Goal: Information Seeking & Learning: Find specific page/section

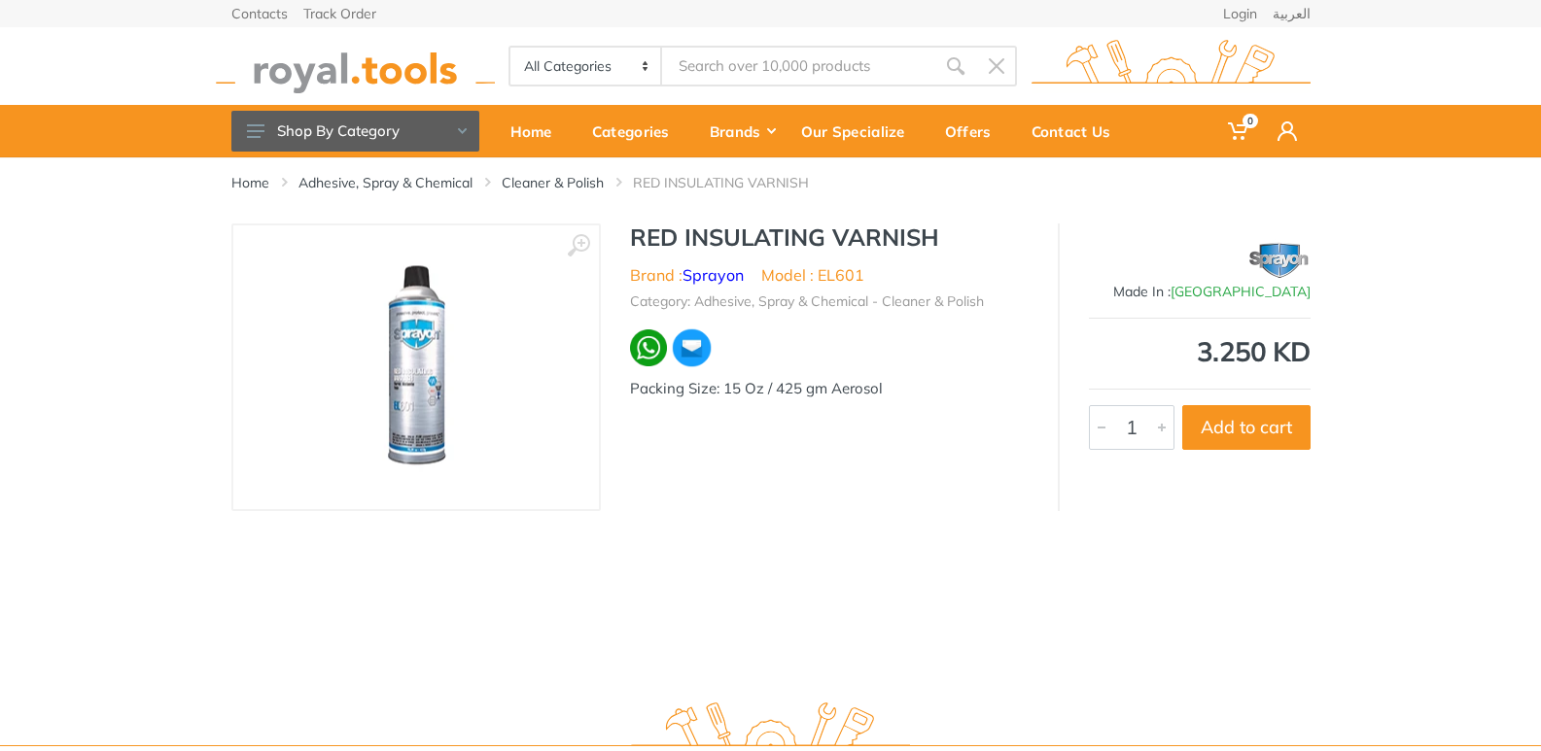
click at [645, 73] on select "All Categories Power tools Cordless Tools Hand Tools Power Tools Accessories Ga…" at bounding box center [586, 66] width 153 height 37
select select "8"
click at [510, 48] on select "All Categories Power tools Cordless Tools Hand Tools Power Tools Accessories Ga…" at bounding box center [586, 66] width 153 height 37
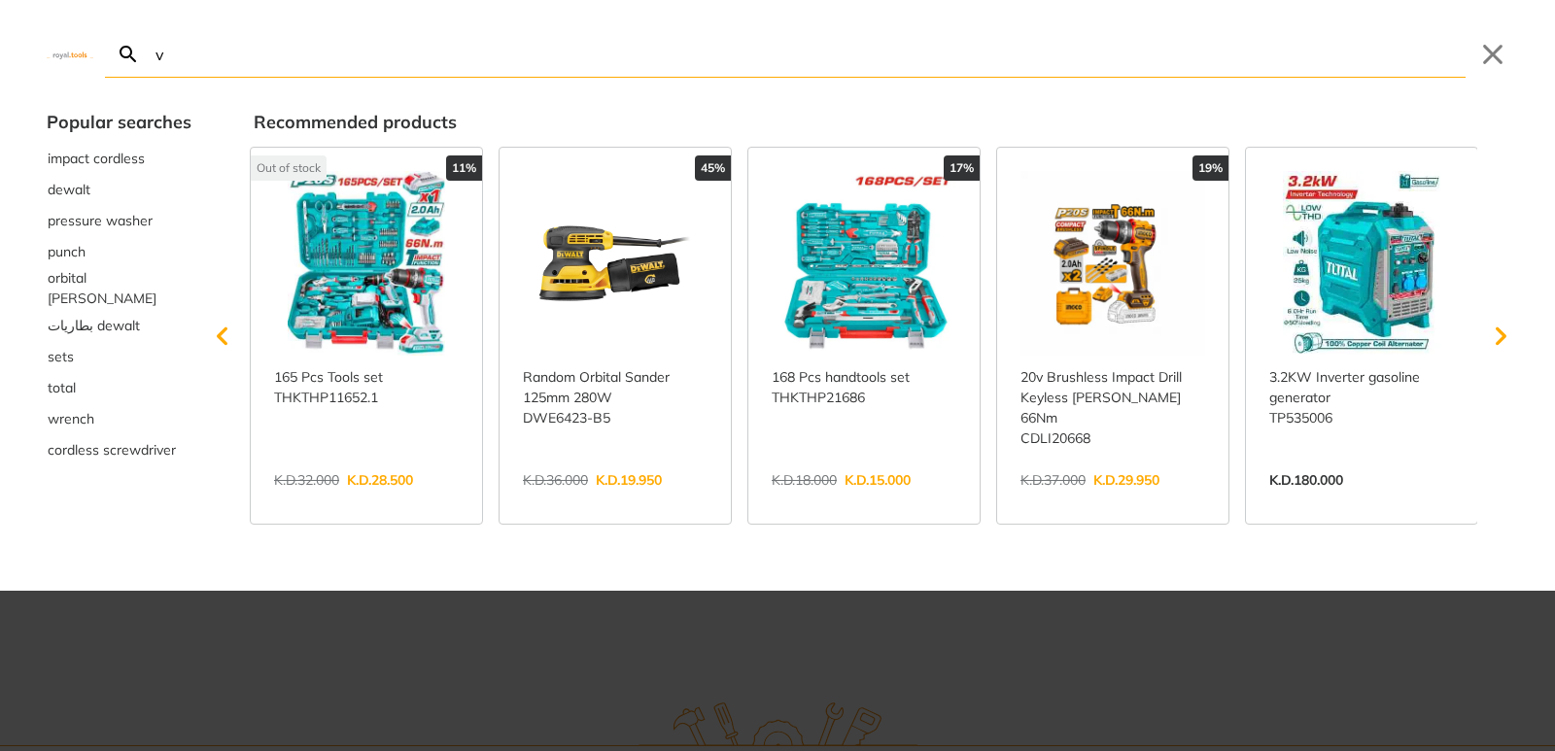
type input "v"
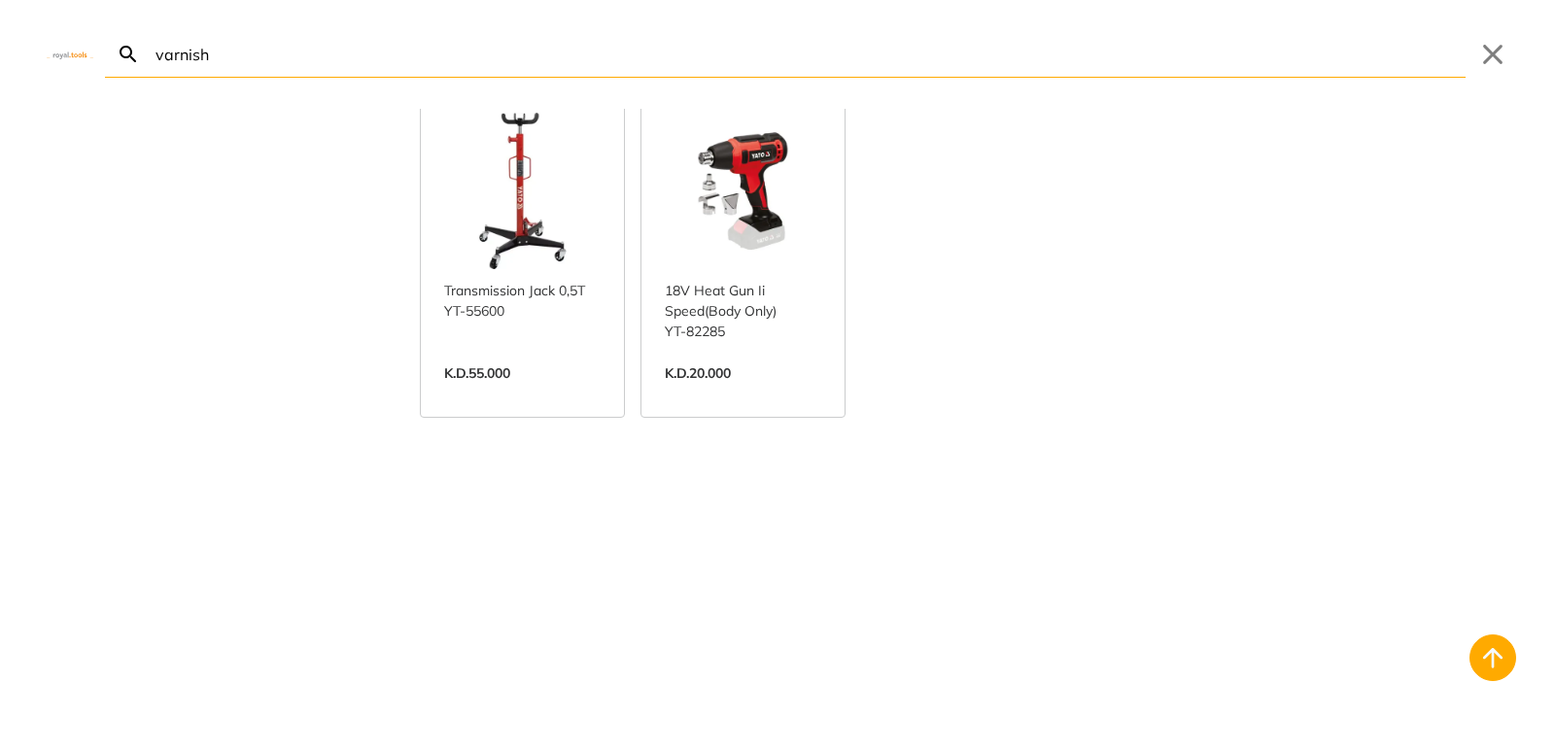
scroll to position [1165, 0]
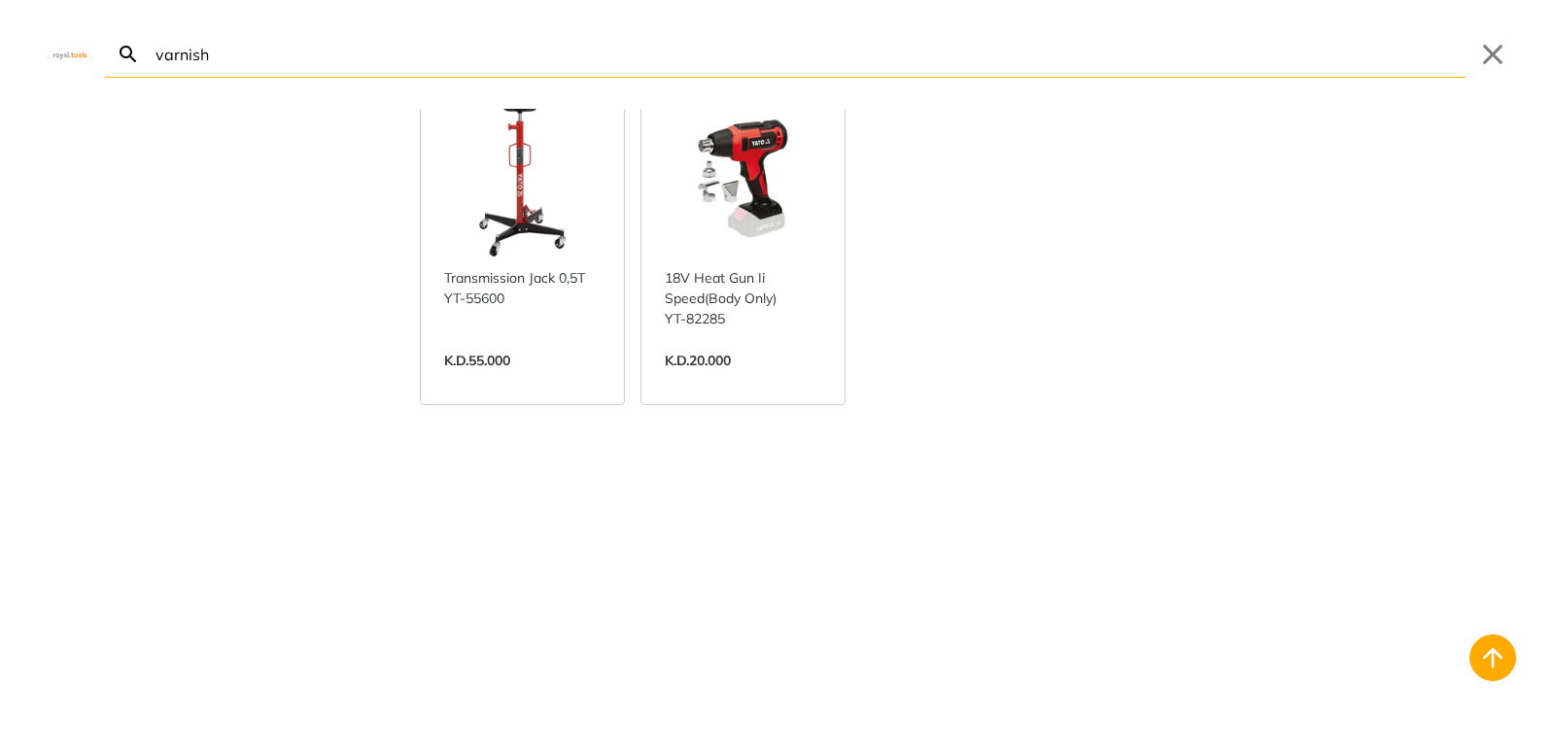
type input "varnish"
click at [529, 381] on link "View more →" at bounding box center [522, 381] width 157 height 0
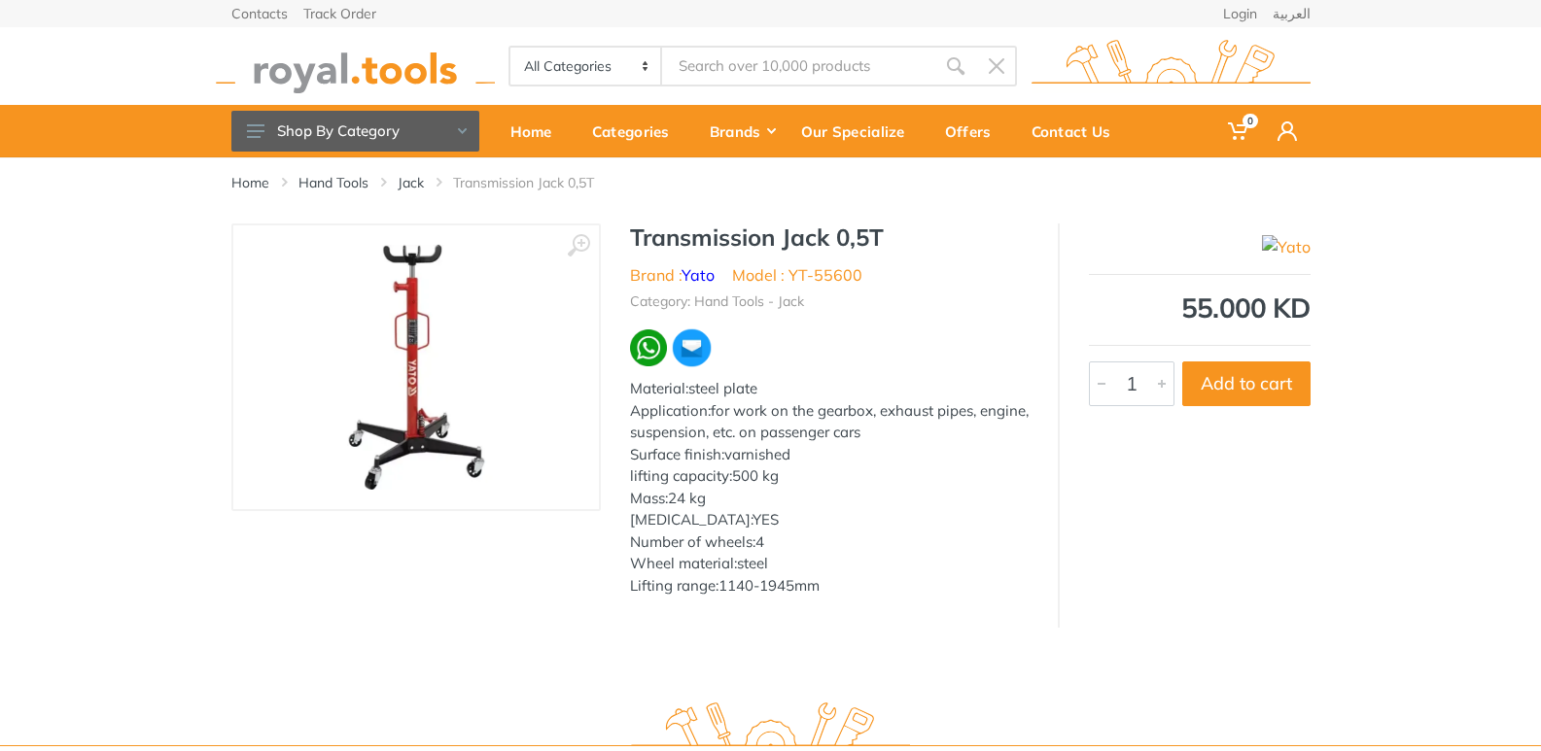
type input "varnish"
